Goal: Task Accomplishment & Management: Complete application form

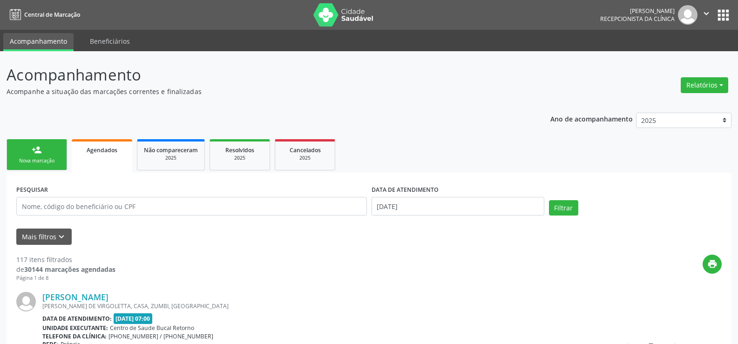
click at [60, 158] on div "Nova marcação" at bounding box center [36, 160] width 47 height 7
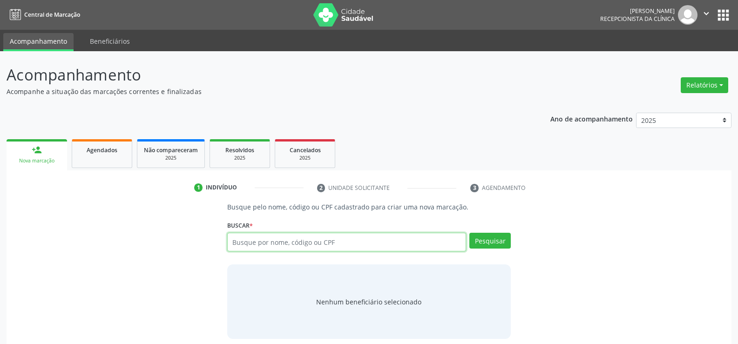
click at [245, 239] on input "text" at bounding box center [346, 242] width 239 height 19
type input "06945376400"
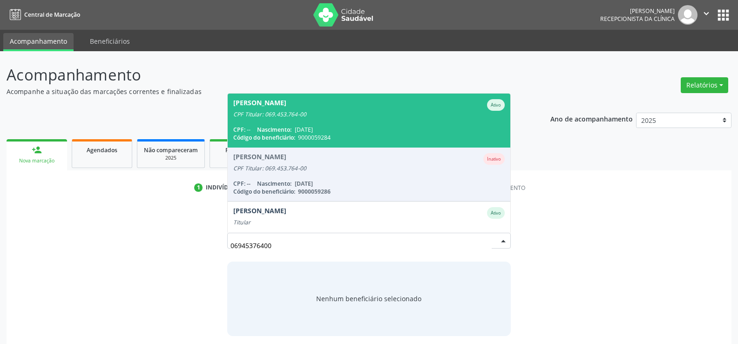
click at [291, 127] on span "Nascimento:" at bounding box center [274, 130] width 34 height 8
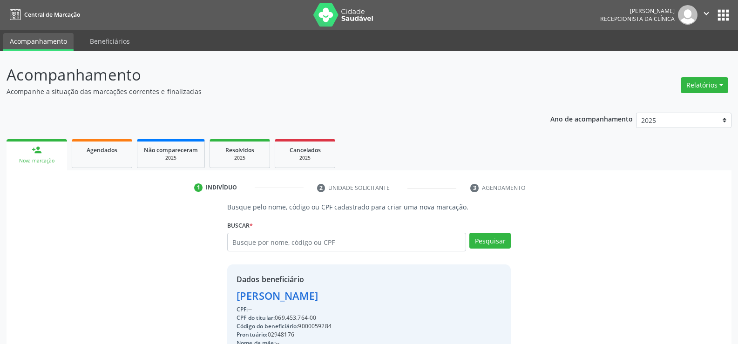
drag, startPoint x: 319, startPoint y: 315, endPoint x: 238, endPoint y: 298, distance: 83.0
copy div "[PERSON_NAME] CPF: -- CPF do titular: 069.453.764-00"
click at [245, 241] on input "text" at bounding box center [346, 242] width 239 height 19
click at [244, 247] on input "text" at bounding box center [346, 242] width 239 height 19
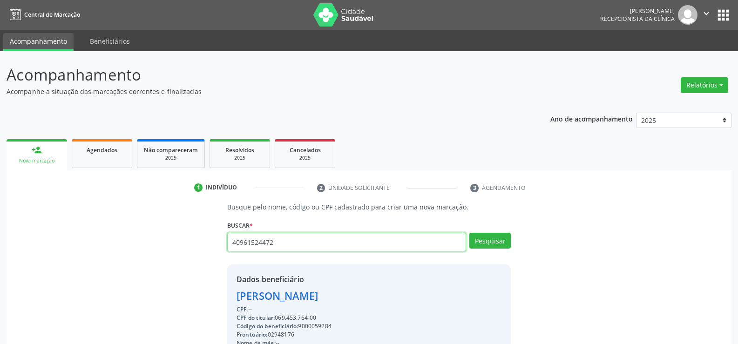
type input "40961524472"
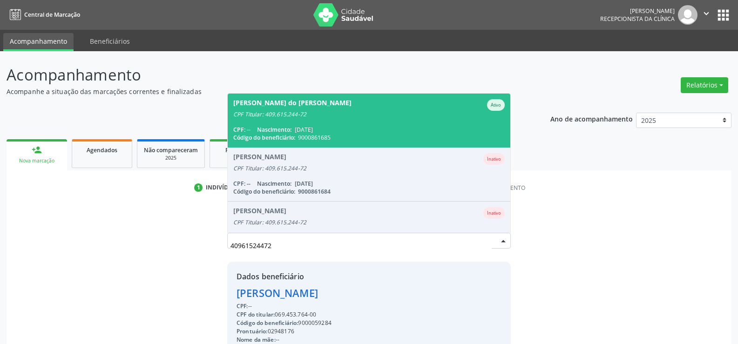
click at [313, 130] on span "[DATE]" at bounding box center [304, 130] width 18 height 8
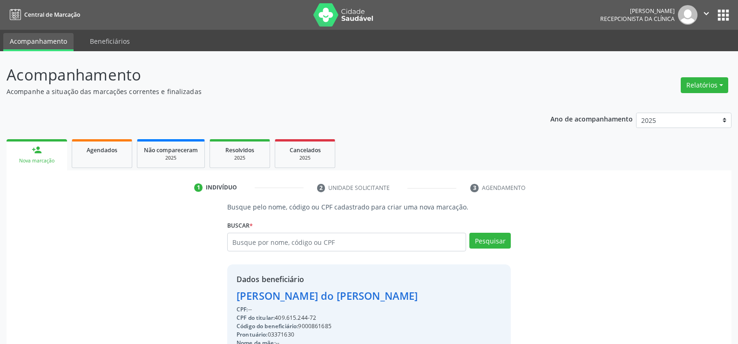
drag, startPoint x: 237, startPoint y: 299, endPoint x: 428, endPoint y: 296, distance: 191.3
click at [428, 296] on div "[PERSON_NAME] do [PERSON_NAME]" at bounding box center [332, 295] width 192 height 15
copy div "[PERSON_NAME] do [PERSON_NAME]"
click at [117, 154] on div "Agendados" at bounding box center [102, 150] width 47 height 10
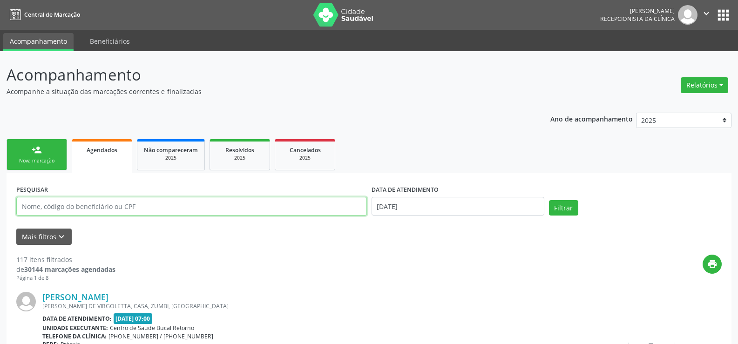
click at [82, 204] on input "text" at bounding box center [191, 206] width 350 height 19
paste input "[PERSON_NAME] do [PERSON_NAME]"
type input "[PERSON_NAME] do [PERSON_NAME]"
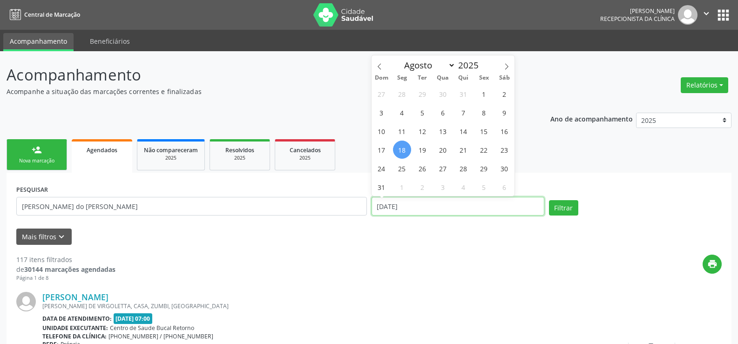
drag, startPoint x: 417, startPoint y: 208, endPoint x: 366, endPoint y: 210, distance: 51.2
click at [366, 210] on div "PESQUISAR [PERSON_NAME] do [PERSON_NAME] DATA DE ATENDIMENTO [DATE] Filtrar" at bounding box center [369, 202] width 710 height 40
click at [549, 200] on button "Filtrar" at bounding box center [563, 208] width 29 height 16
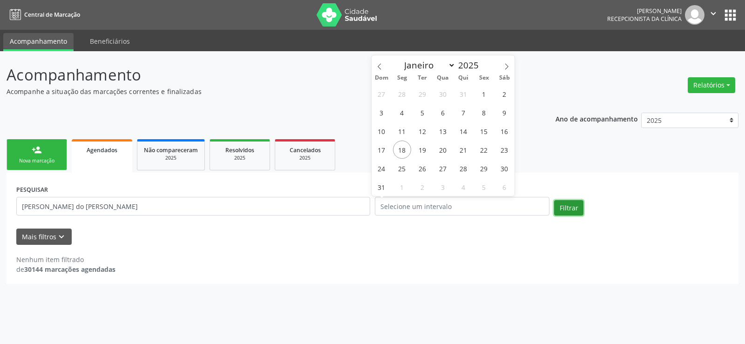
click at [567, 212] on button "Filtrar" at bounding box center [568, 208] width 29 height 16
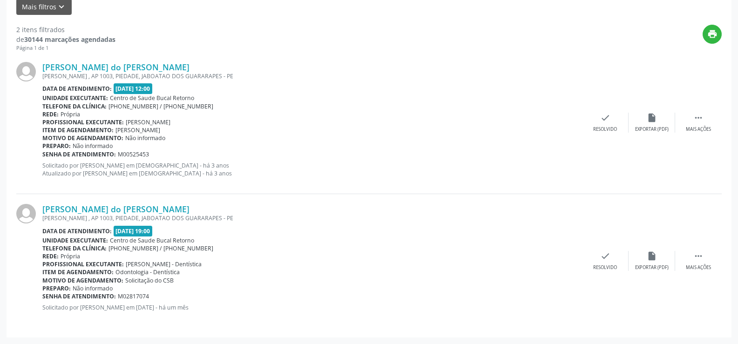
scroll to position [183, 0]
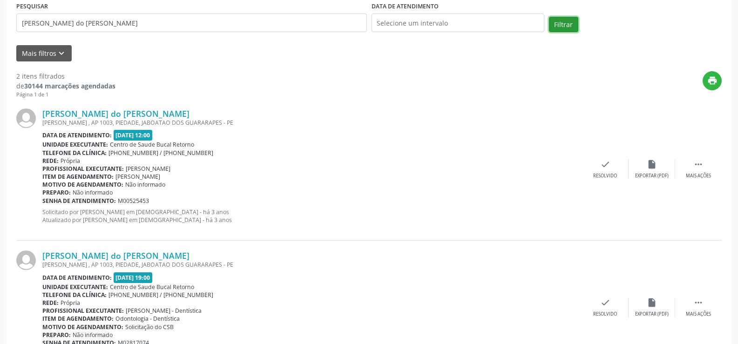
click at [562, 28] on button "Filtrar" at bounding box center [563, 25] width 29 height 16
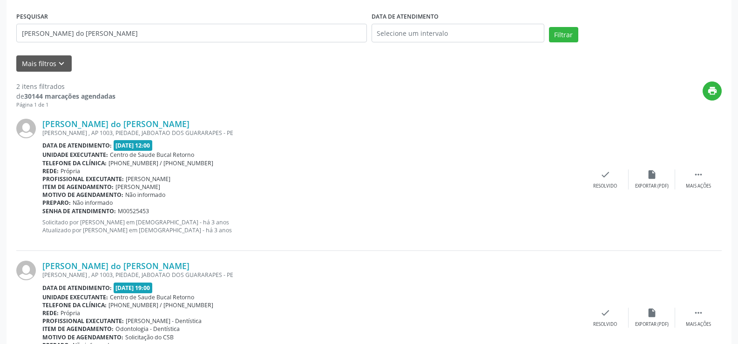
scroll to position [44, 0]
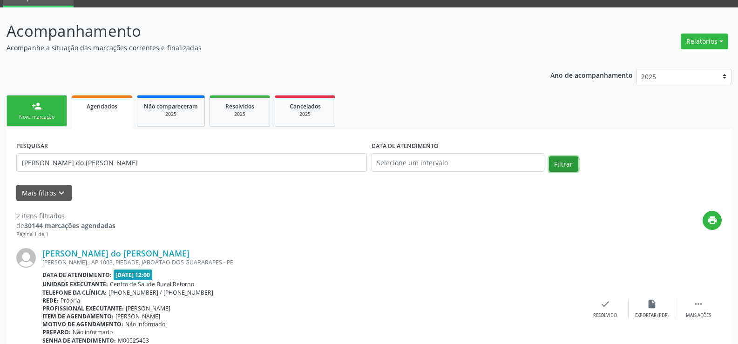
click at [568, 159] on button "Filtrar" at bounding box center [563, 164] width 29 height 16
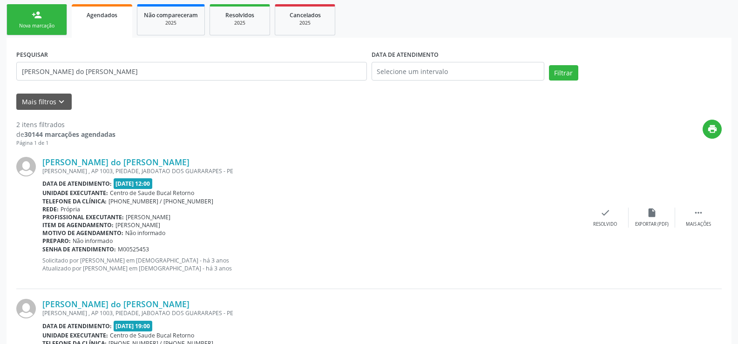
scroll to position [90, 0]
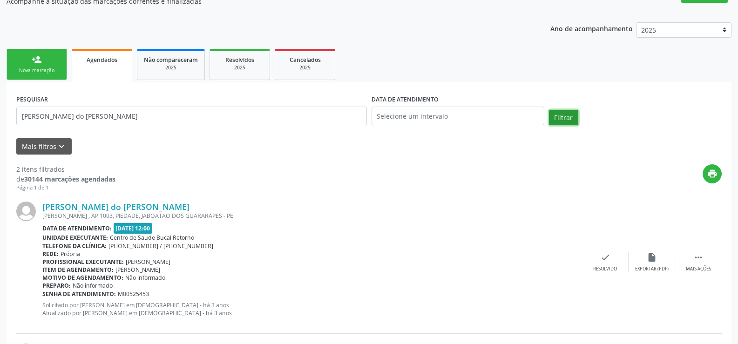
click at [553, 120] on button "Filtrar" at bounding box center [563, 118] width 29 height 16
click at [560, 114] on button "Filtrar" at bounding box center [563, 118] width 29 height 16
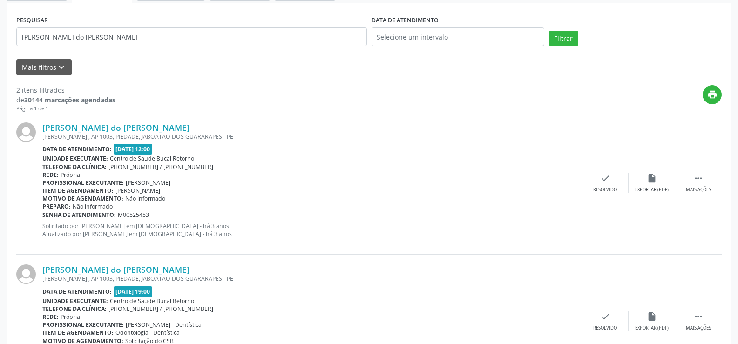
scroll to position [44, 0]
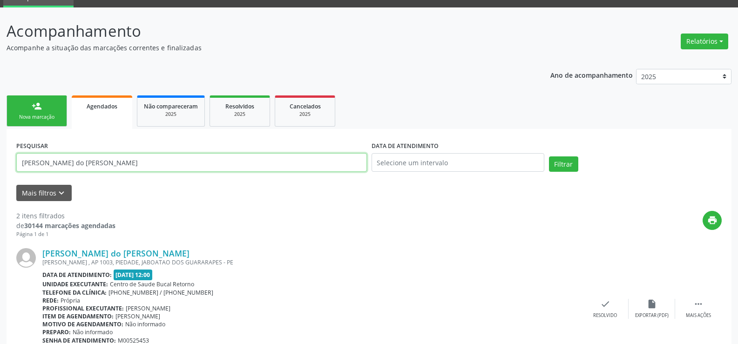
drag, startPoint x: 157, startPoint y: 168, endPoint x: 0, endPoint y: 151, distance: 158.2
click at [0, 151] on div "Acompanhamento Acompanhe a situação das marcações correntes e finalizadas Relat…" at bounding box center [369, 268] width 738 height 523
type input "sida [PERSON_NAME]"
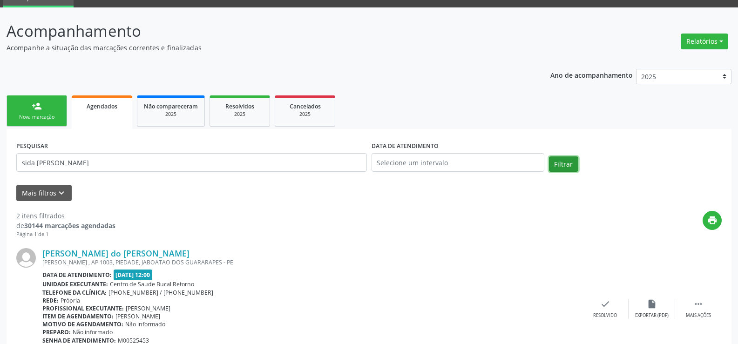
click at [567, 171] on button "Filtrar" at bounding box center [563, 164] width 29 height 16
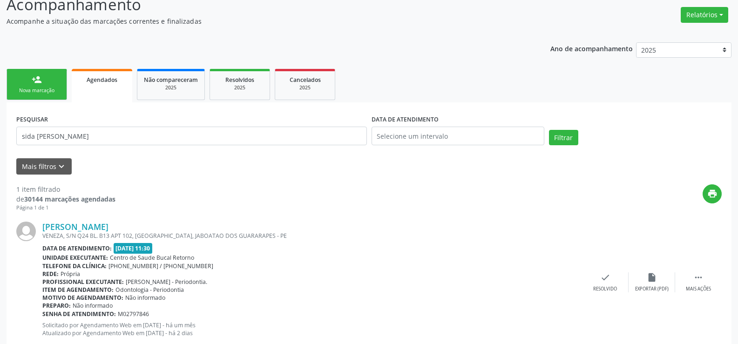
scroll to position [93, 0]
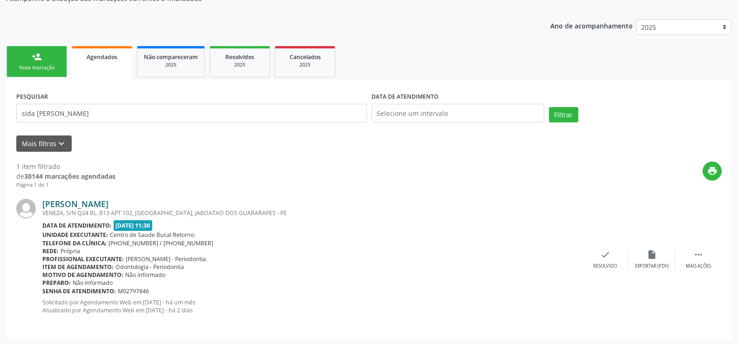
click at [83, 203] on link "[PERSON_NAME]" at bounding box center [75, 204] width 66 height 10
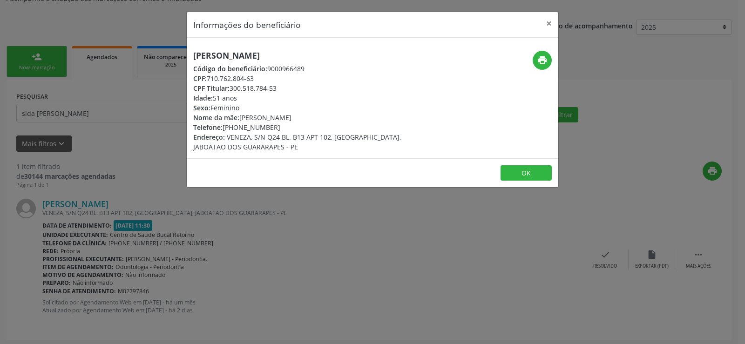
drag, startPoint x: 192, startPoint y: 52, endPoint x: 296, endPoint y: 59, distance: 105.0
click at [296, 59] on div "[PERSON_NAME] Código do beneficiário: 9000966489 CPF: 710.762.804-63 CPF Titula…" at bounding box center [311, 101] width 248 height 101
copy h5 "[PERSON_NAME]"
drag, startPoint x: 548, startPoint y: 27, endPoint x: 497, endPoint y: 27, distance: 51.2
click at [547, 27] on button "×" at bounding box center [548, 23] width 19 height 23
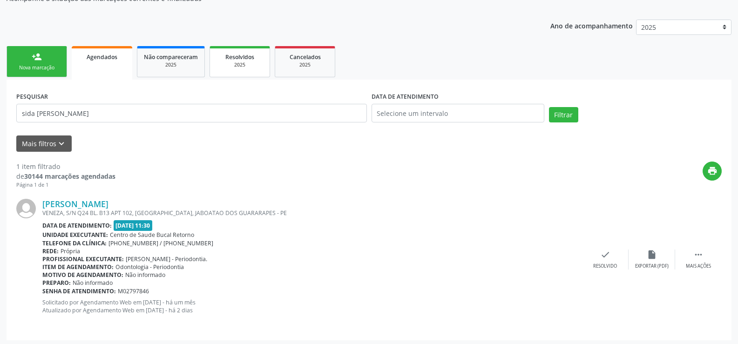
click at [258, 66] on div "2025" at bounding box center [239, 64] width 47 height 7
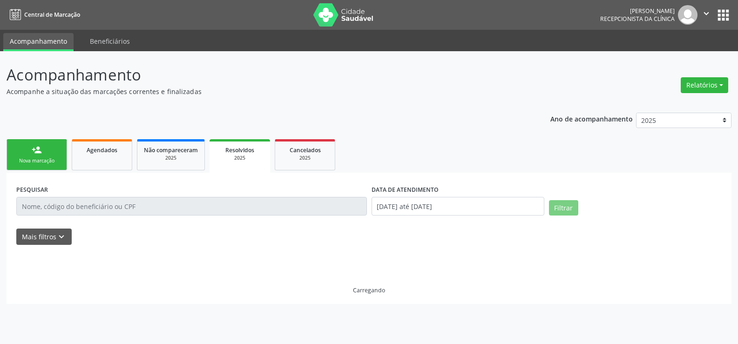
scroll to position [0, 0]
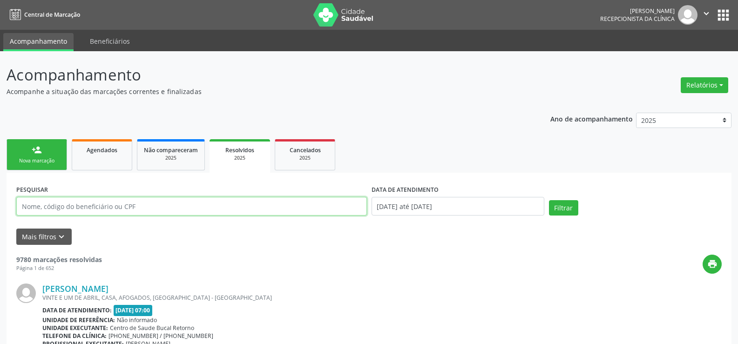
paste input "[PERSON_NAME]"
type input "[PERSON_NAME]"
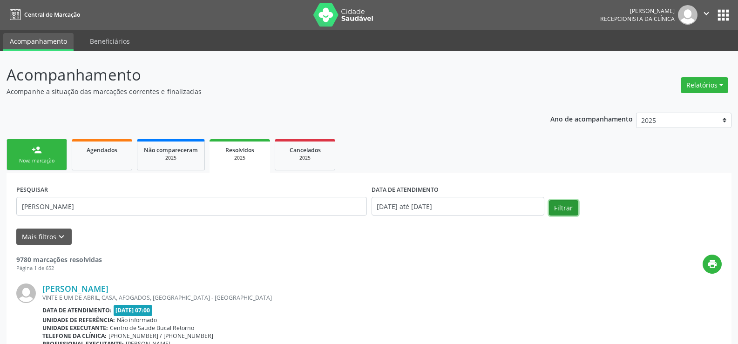
click at [561, 209] on button "Filtrar" at bounding box center [563, 208] width 29 height 16
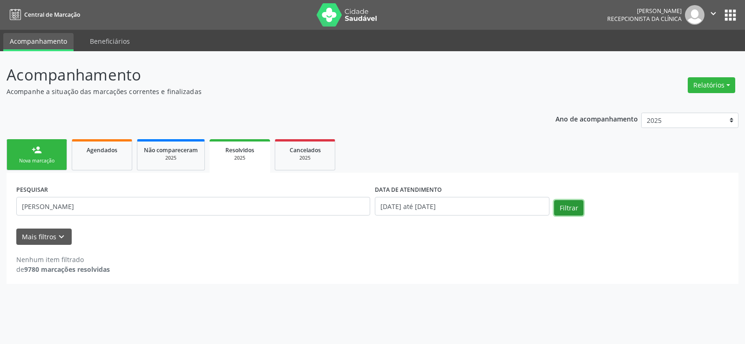
click at [566, 208] on button "Filtrar" at bounding box center [568, 208] width 29 height 16
click at [564, 210] on button "Filtrar" at bounding box center [568, 208] width 29 height 16
click at [320, 152] on span "Cancelados" at bounding box center [304, 150] width 31 height 8
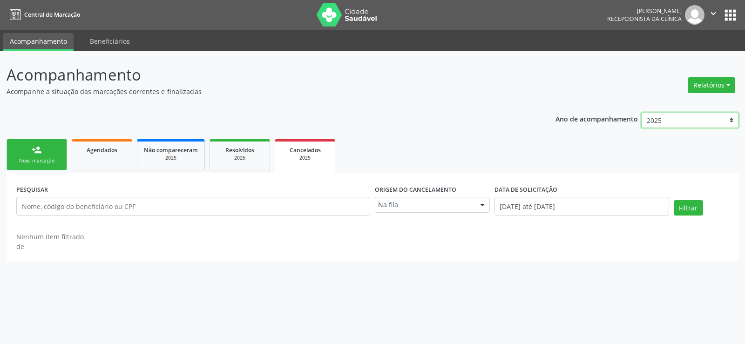
click at [731, 118] on select "2025 2024 2023 2022 2021" at bounding box center [689, 121] width 97 height 16
select select "2024"
click at [641, 113] on select "2025 2024 2023 2022 2021" at bounding box center [689, 121] width 97 height 16
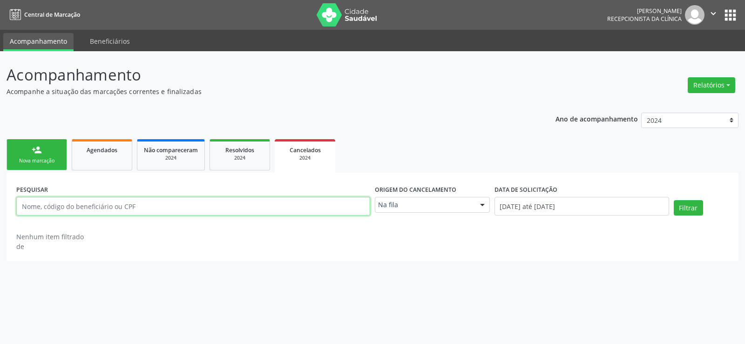
click at [142, 213] on input "text" at bounding box center [193, 206] width 354 height 19
paste input "[PERSON_NAME]"
type input "[PERSON_NAME]"
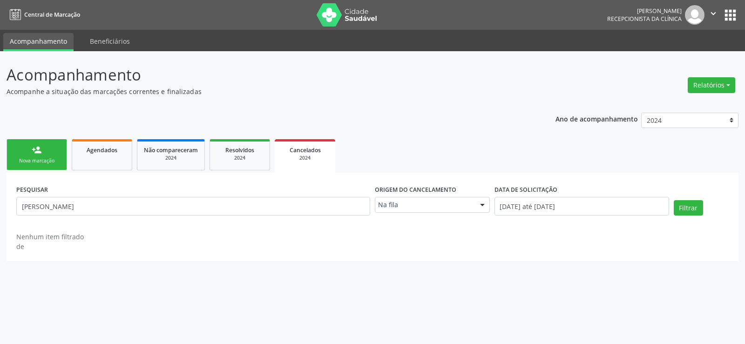
click at [404, 213] on div "Origem do cancelamento Na fila Na fila Agendados Nenhum resultado encontrado pa…" at bounding box center [432, 202] width 120 height 40
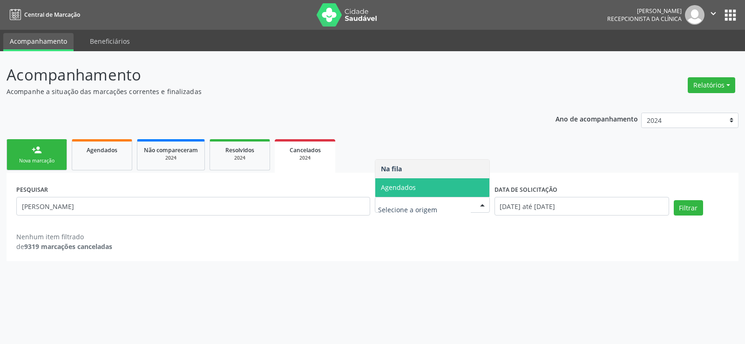
click at [389, 188] on span "Agendados" at bounding box center [398, 187] width 35 height 9
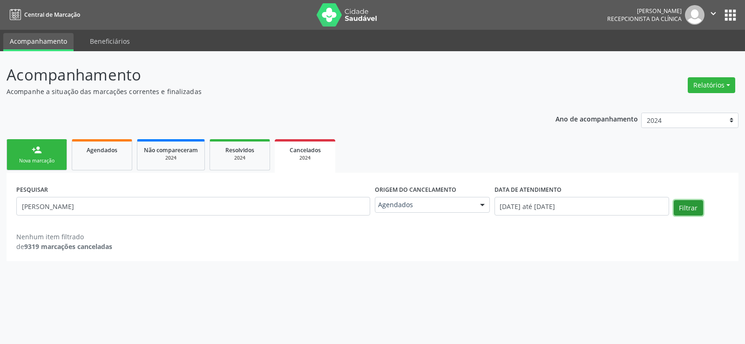
click at [691, 212] on button "Filtrar" at bounding box center [687, 208] width 29 height 16
click at [680, 213] on button "Filtrar" at bounding box center [687, 208] width 29 height 16
click at [729, 118] on select "2025 2024 2023 2022 2021" at bounding box center [689, 121] width 97 height 16
select select "2023"
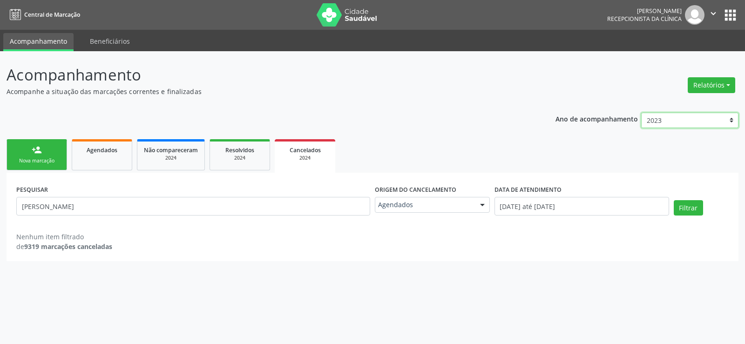
click at [641, 113] on select "2025 2024 2023 2022 2021" at bounding box center [689, 121] width 97 height 16
click at [36, 157] on link "person_add Nova marcação" at bounding box center [37, 154] width 60 height 31
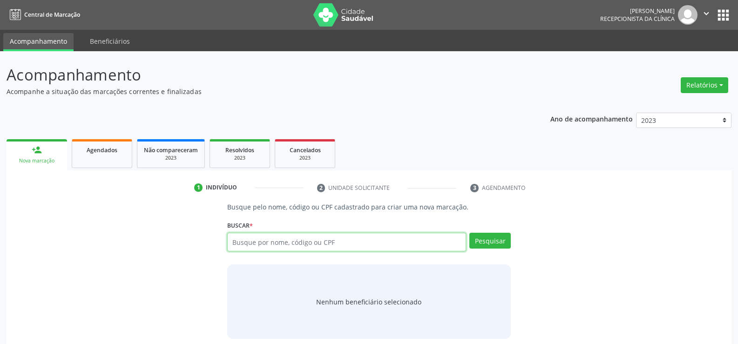
click at [236, 242] on input "text" at bounding box center [346, 242] width 239 height 19
type input "05766789700"
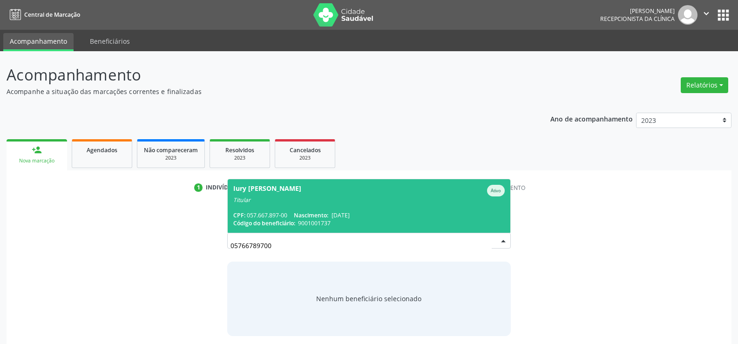
click at [336, 201] on div "Titular" at bounding box center [368, 199] width 271 height 7
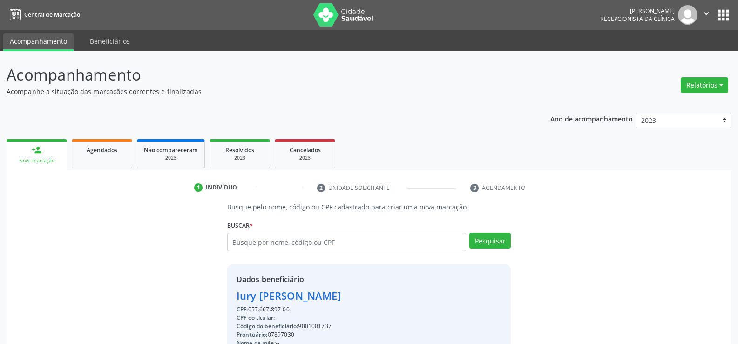
drag, startPoint x: 293, startPoint y: 310, endPoint x: 233, endPoint y: 297, distance: 61.4
copy div "[PERSON_NAME] CPF: 057.667.897-00"
click at [253, 245] on input "text" at bounding box center [346, 242] width 239 height 19
type input "35501669404"
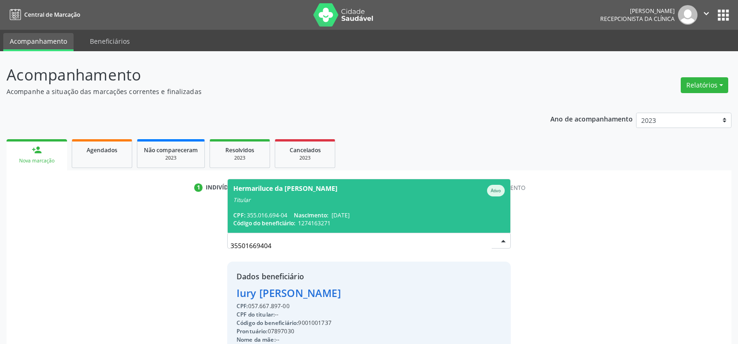
click at [255, 210] on span "Hermariluce da [PERSON_NAME] Domingues Ativo Titular CPF: 355.016.694-04 Nascim…" at bounding box center [369, 206] width 282 height 54
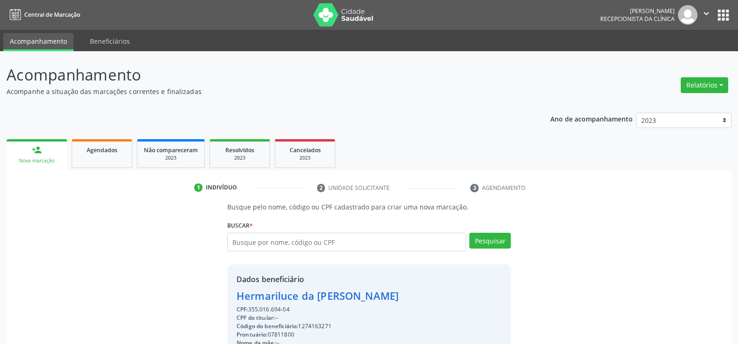
drag, startPoint x: 291, startPoint y: 312, endPoint x: 218, endPoint y: 300, distance: 74.4
click at [218, 300] on div "Busque pelo nome, código ou CPF cadastrado para criar uma nova marcação. [GEOGR…" at bounding box center [369, 322] width 712 height 241
copy div "Hermariluce da [PERSON_NAME] CPF: 355.016.694-04"
